Goal: Task Accomplishment & Management: Manage account settings

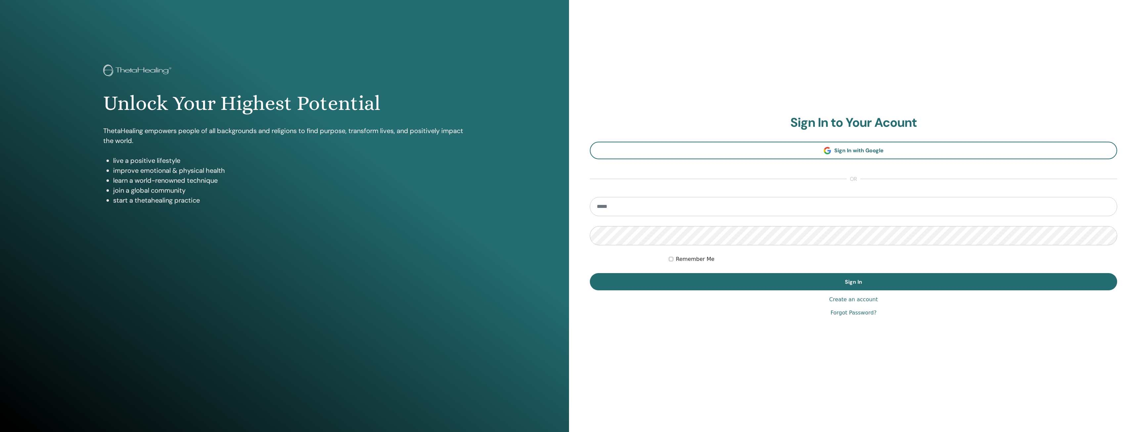
drag, startPoint x: 695, startPoint y: 200, endPoint x: 695, endPoint y: 207, distance: 7.3
click at [694, 203] on input "email" at bounding box center [853, 206] width 527 height 19
type input "**********"
click at [684, 260] on label "Remember Me" at bounding box center [695, 259] width 39 height 8
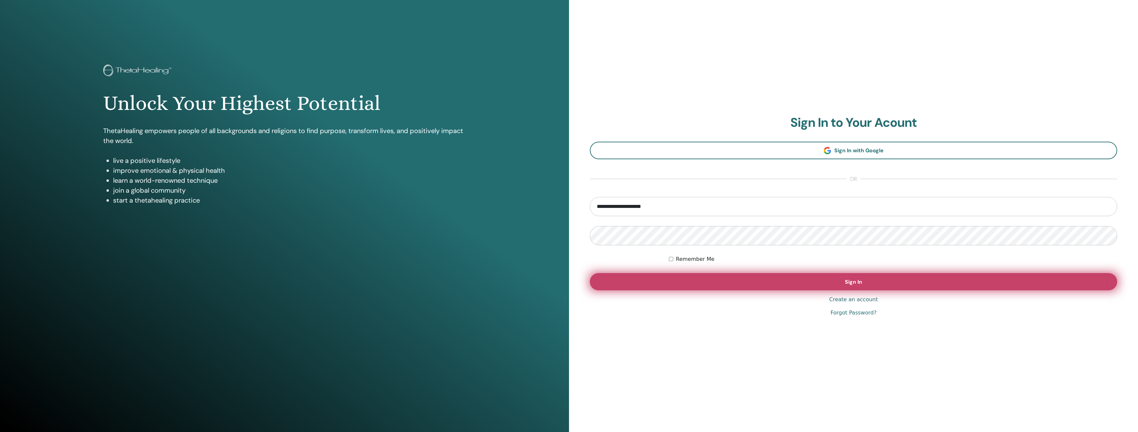
click at [706, 280] on button "Sign In" at bounding box center [853, 281] width 527 height 17
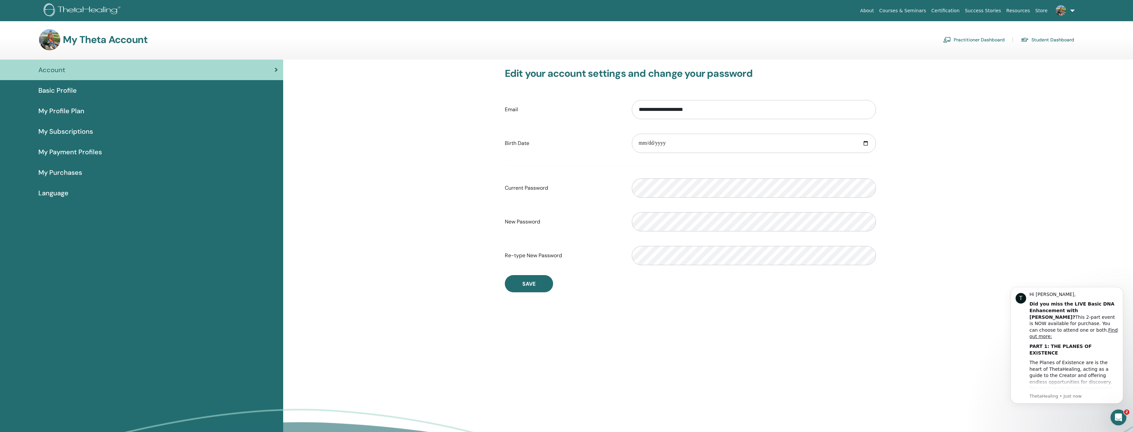
click at [156, 92] on div "Basic Profile" at bounding box center [141, 90] width 272 height 10
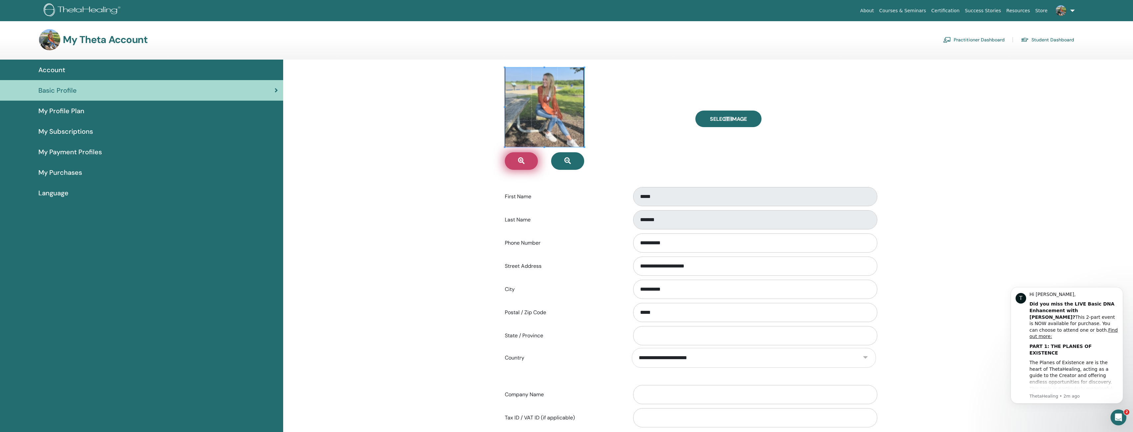
click at [529, 161] on button "button" at bounding box center [521, 161] width 33 height 18
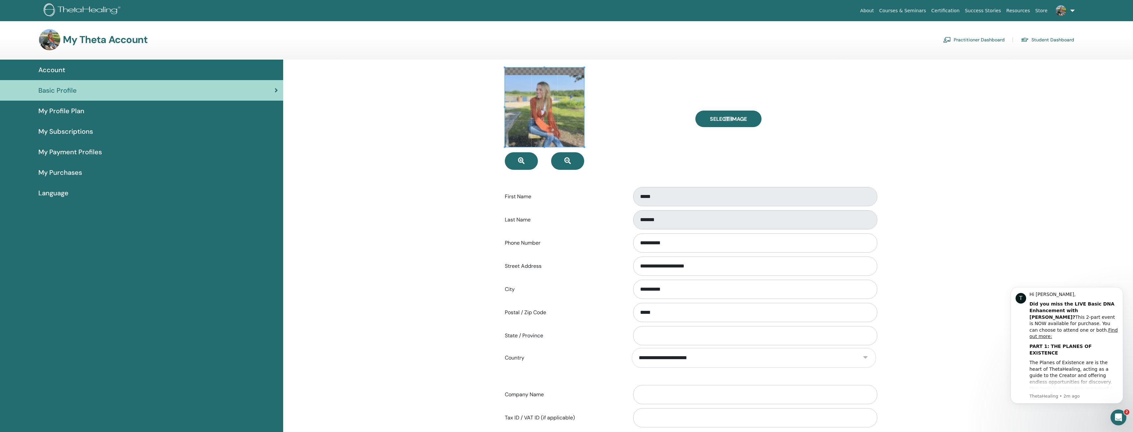
click at [542, 122] on span at bounding box center [544, 106] width 79 height 79
click at [528, 163] on button "button" at bounding box center [521, 161] width 33 height 18
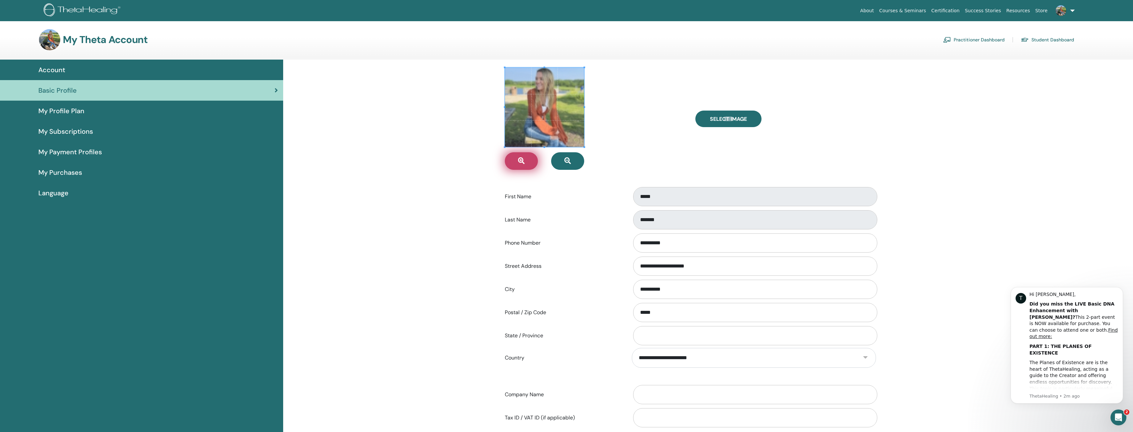
click at [528, 163] on button "button" at bounding box center [521, 161] width 33 height 18
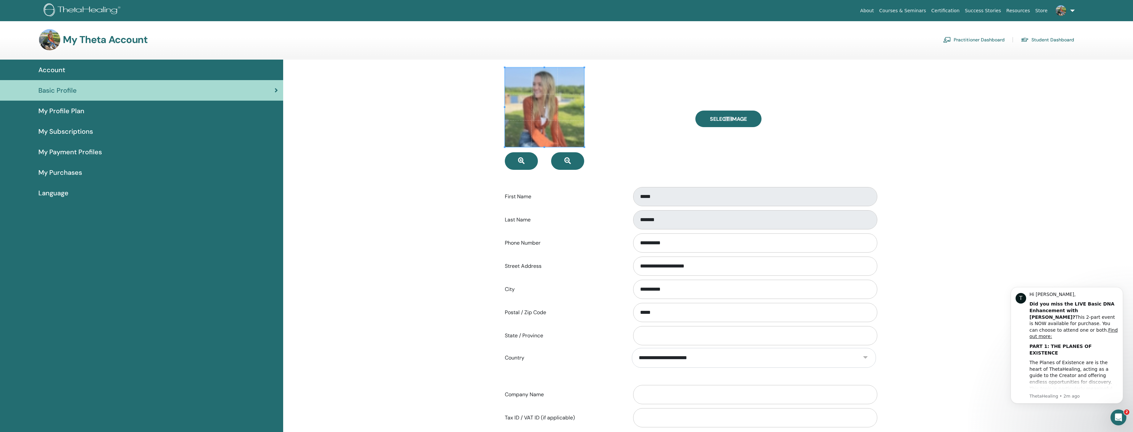
click at [539, 133] on span at bounding box center [544, 106] width 79 height 79
click at [533, 167] on button "button" at bounding box center [521, 161] width 33 height 18
drag, startPoint x: 533, startPoint y: 167, endPoint x: 533, endPoint y: 159, distance: 7.3
click at [533, 167] on button "button" at bounding box center [521, 161] width 33 height 18
click at [553, 129] on span at bounding box center [544, 106] width 79 height 79
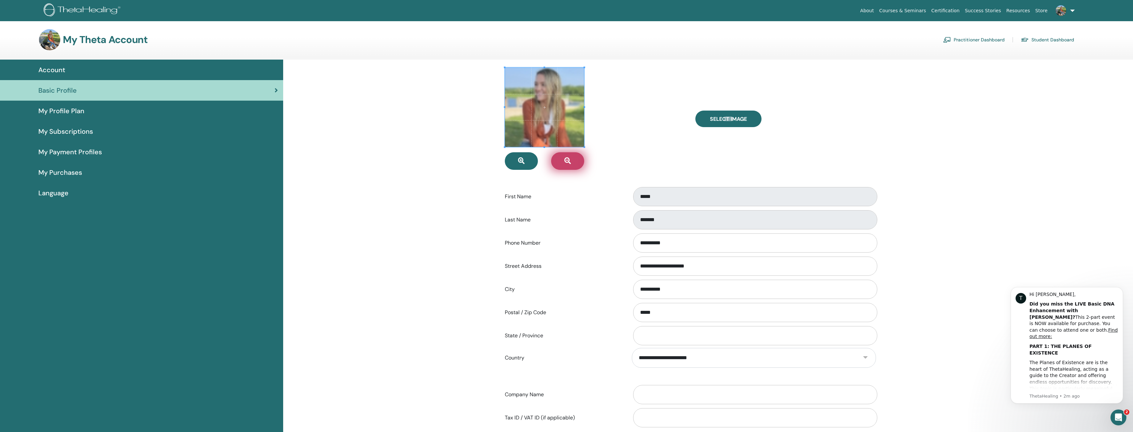
click at [572, 161] on button "button" at bounding box center [567, 161] width 33 height 18
click at [571, 161] on button "button" at bounding box center [567, 161] width 33 height 18
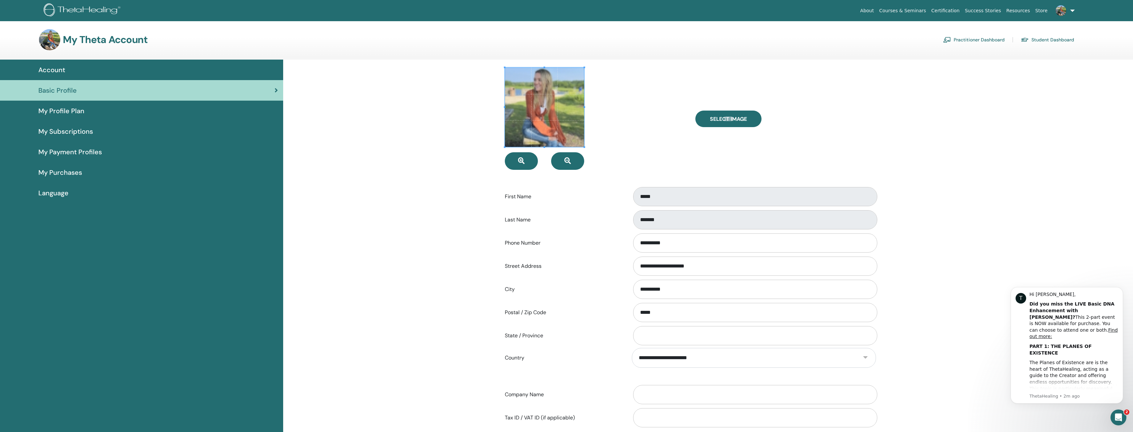
click at [564, 96] on span at bounding box center [544, 106] width 79 height 79
click at [635, 115] on div at bounding box center [595, 118] width 190 height 102
drag, startPoint x: 93, startPoint y: 117, endPoint x: 90, endPoint y: 114, distance: 4.2
click at [93, 116] on link "My Profile Plan" at bounding box center [141, 111] width 283 height 21
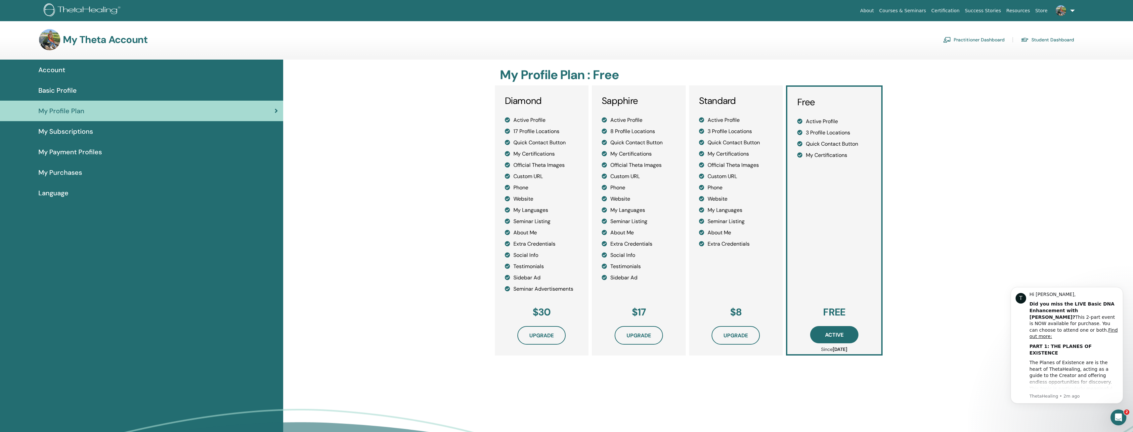
click at [82, 134] on span "My Subscriptions" at bounding box center [65, 131] width 55 height 10
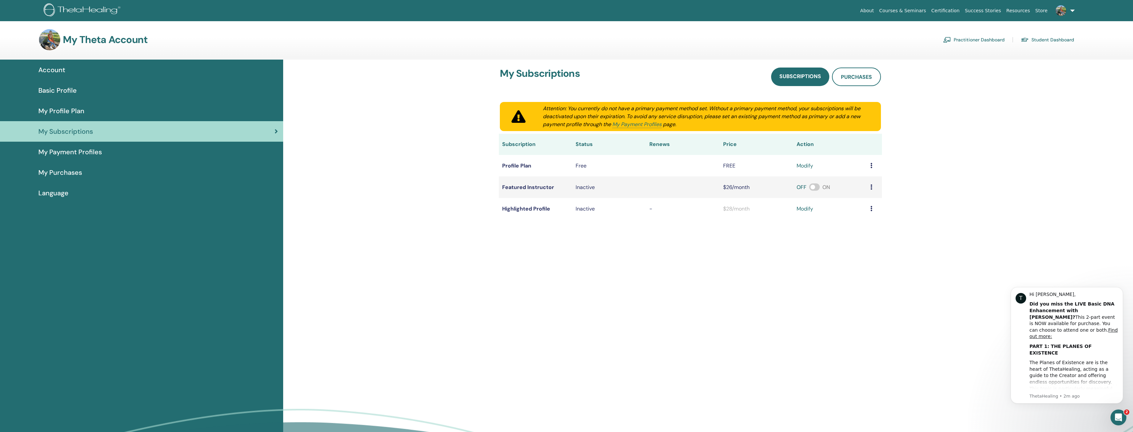
click at [83, 156] on span "My Payment Profiles" at bounding box center [69, 152] width 63 height 10
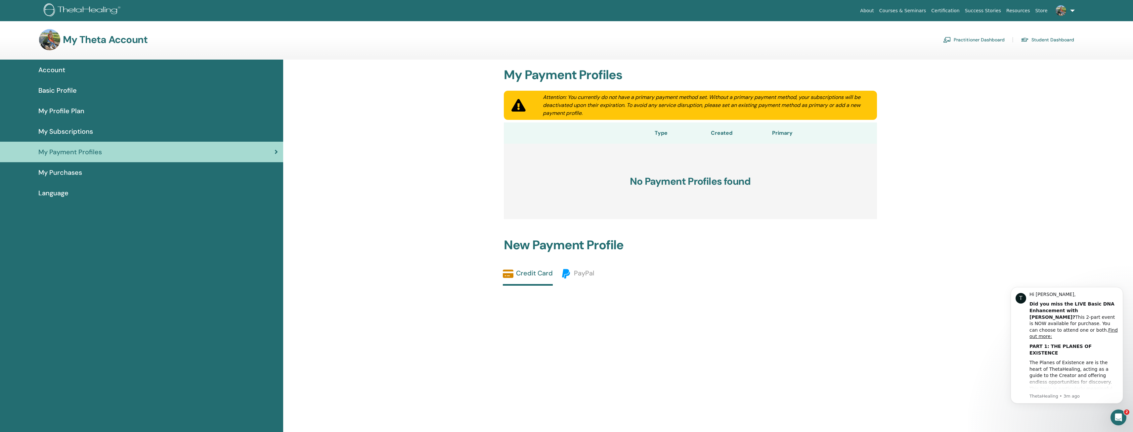
click at [81, 173] on span "My Purchases" at bounding box center [60, 172] width 44 height 10
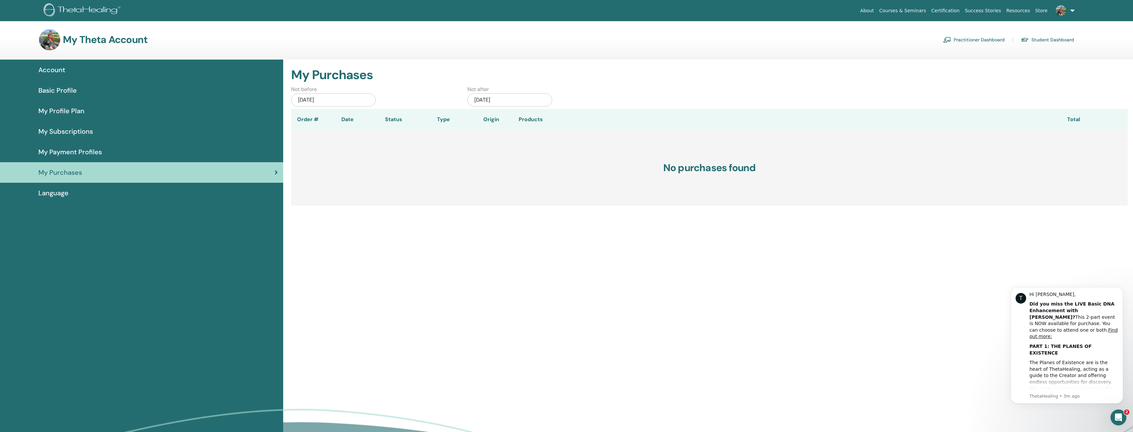
click at [97, 71] on div "Account" at bounding box center [141, 70] width 272 height 10
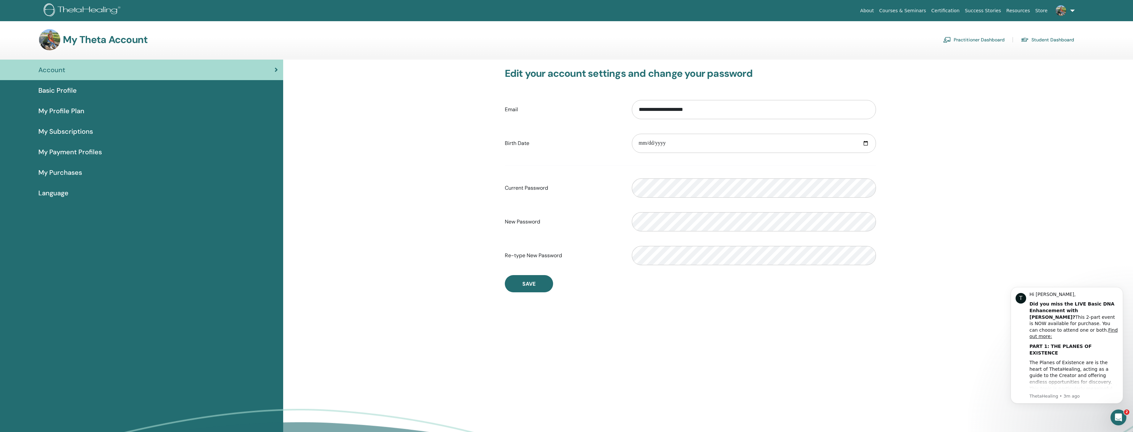
click at [1029, 41] on link "Student Dashboard" at bounding box center [1046, 39] width 53 height 11
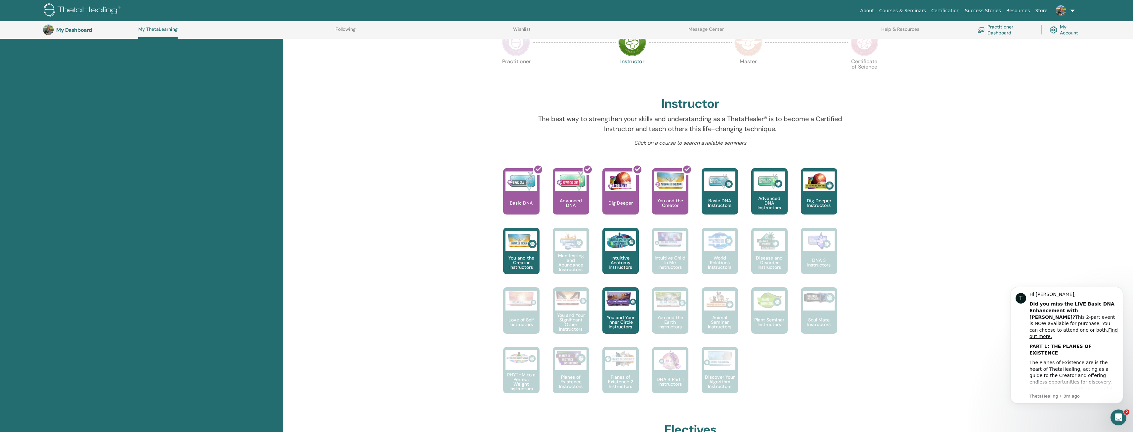
scroll to position [150, 0]
click at [716, 198] on p "Basic DNA Instructors" at bounding box center [719, 201] width 36 height 9
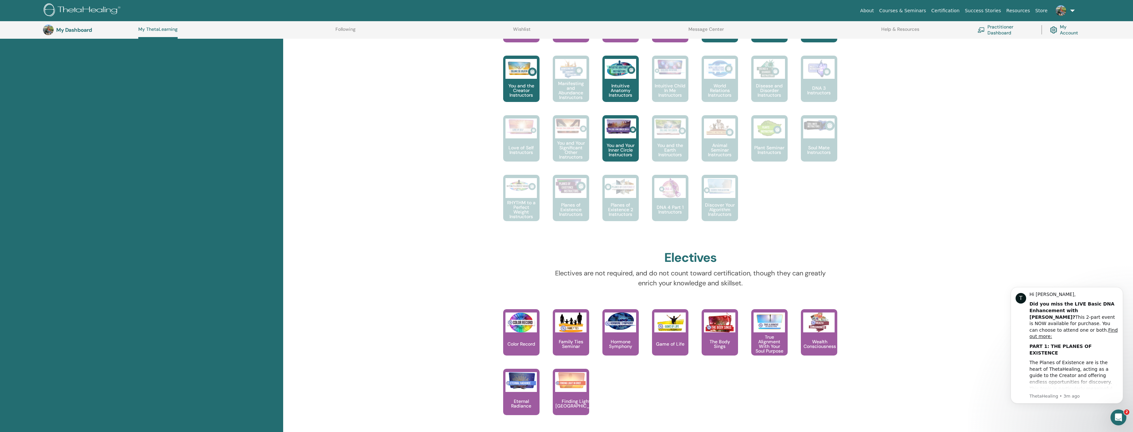
scroll to position [348, 0]
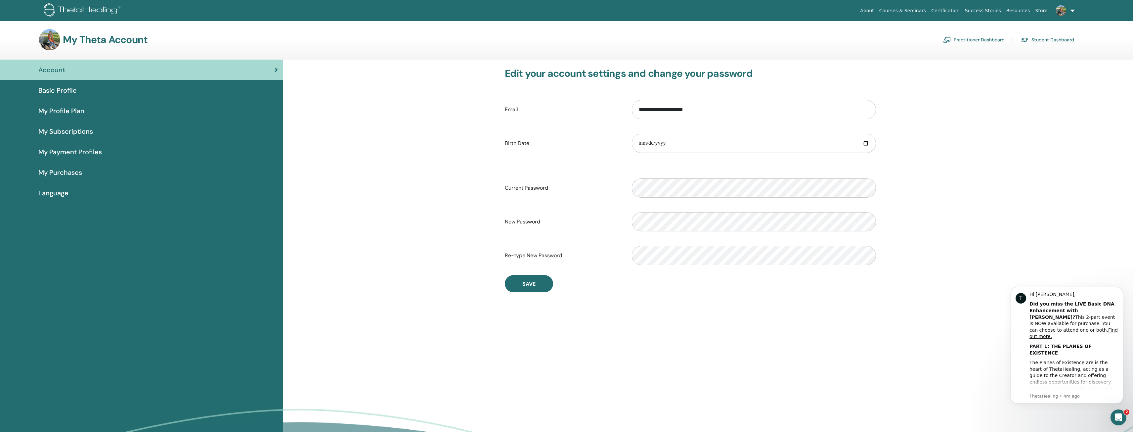
click at [106, 11] on img at bounding box center [83, 10] width 79 height 15
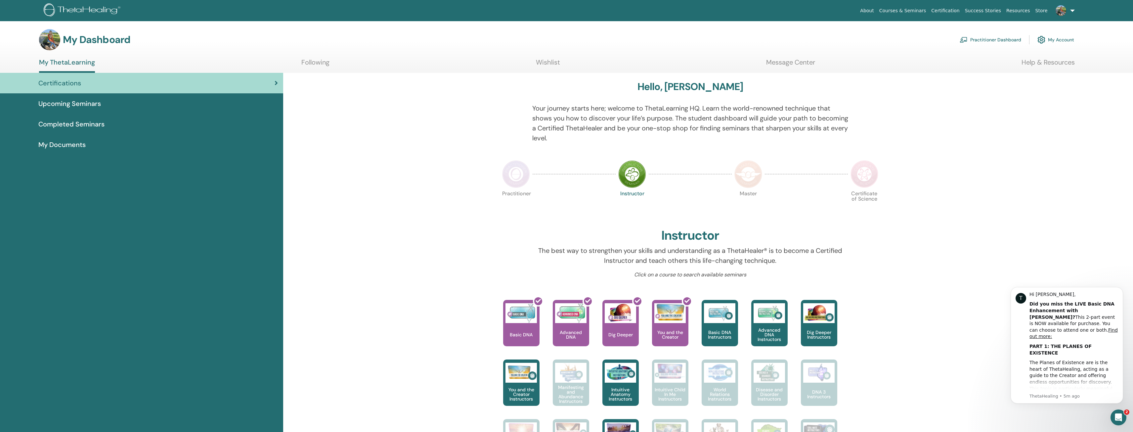
click at [1061, 42] on link "My Account" at bounding box center [1055, 39] width 37 height 15
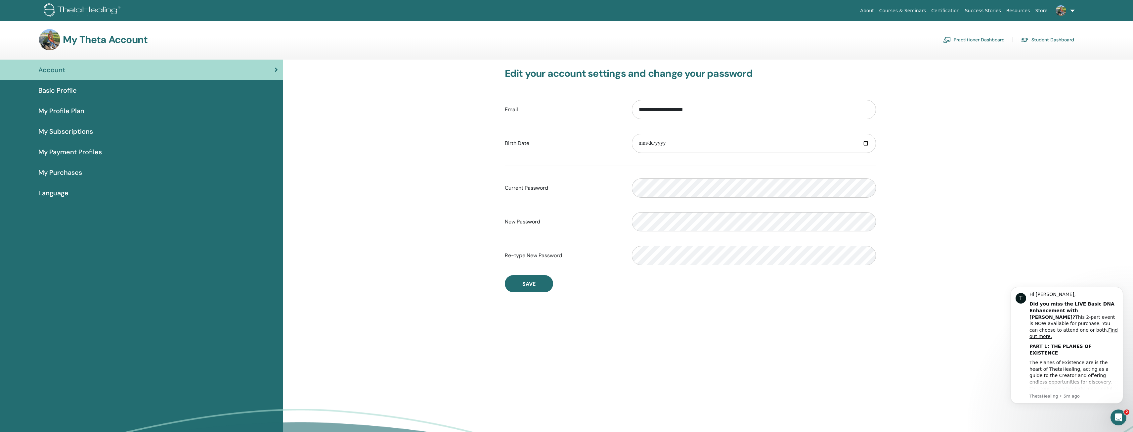
click at [222, 88] on div "Basic Profile" at bounding box center [141, 90] width 272 height 10
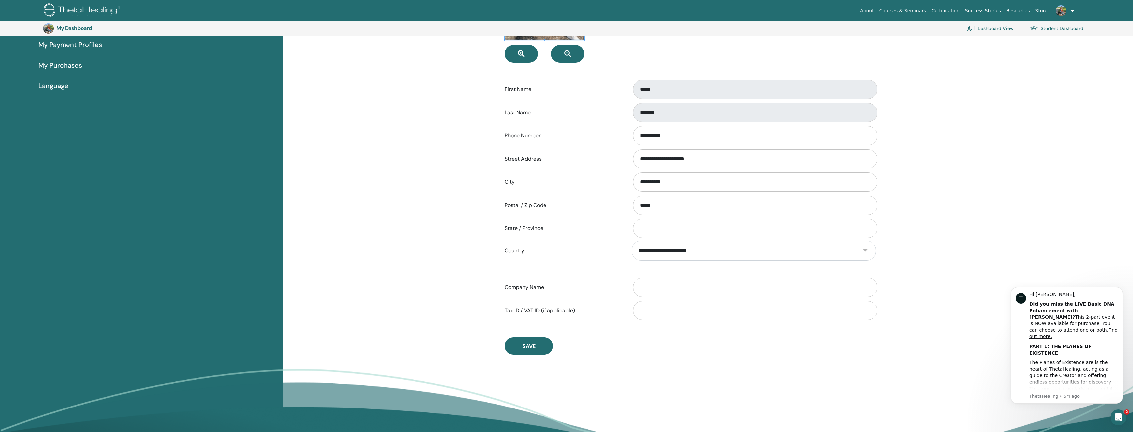
scroll to position [114, 0]
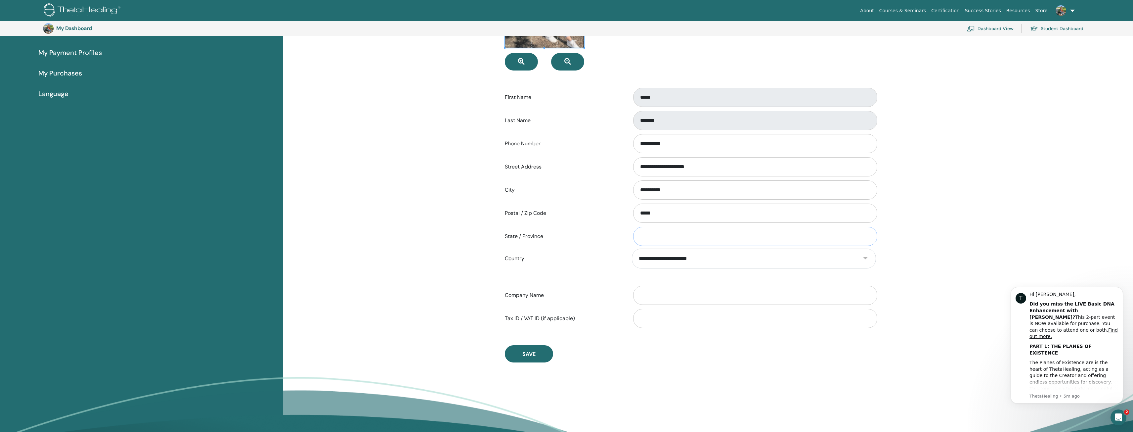
click at [662, 233] on input "State / Province" at bounding box center [755, 236] width 244 height 19
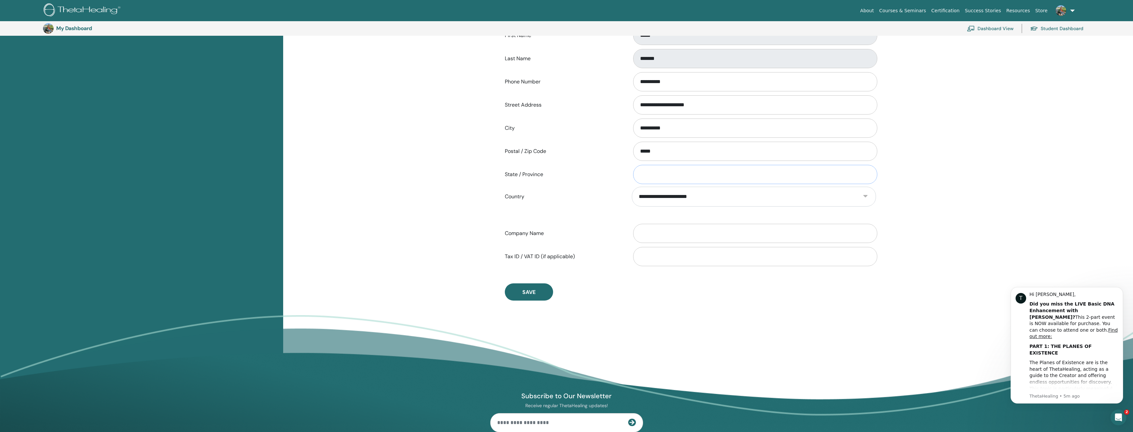
scroll to position [180, 0]
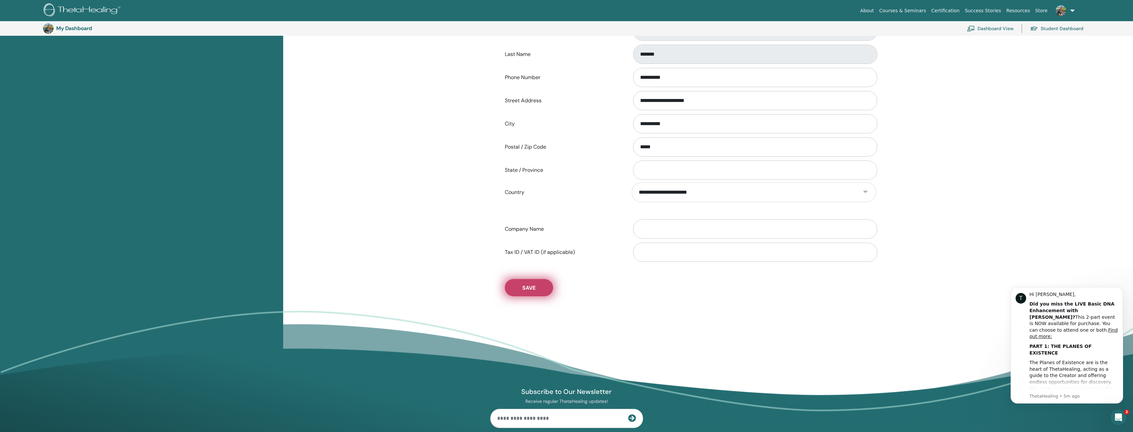
click at [544, 287] on button "Save" at bounding box center [529, 287] width 48 height 17
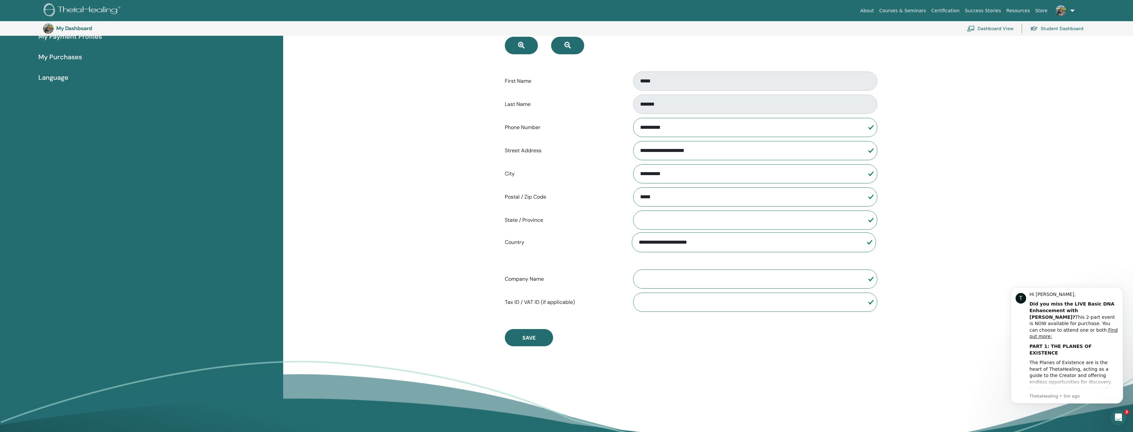
scroll to position [0, 0]
